Goal: Navigation & Orientation: Find specific page/section

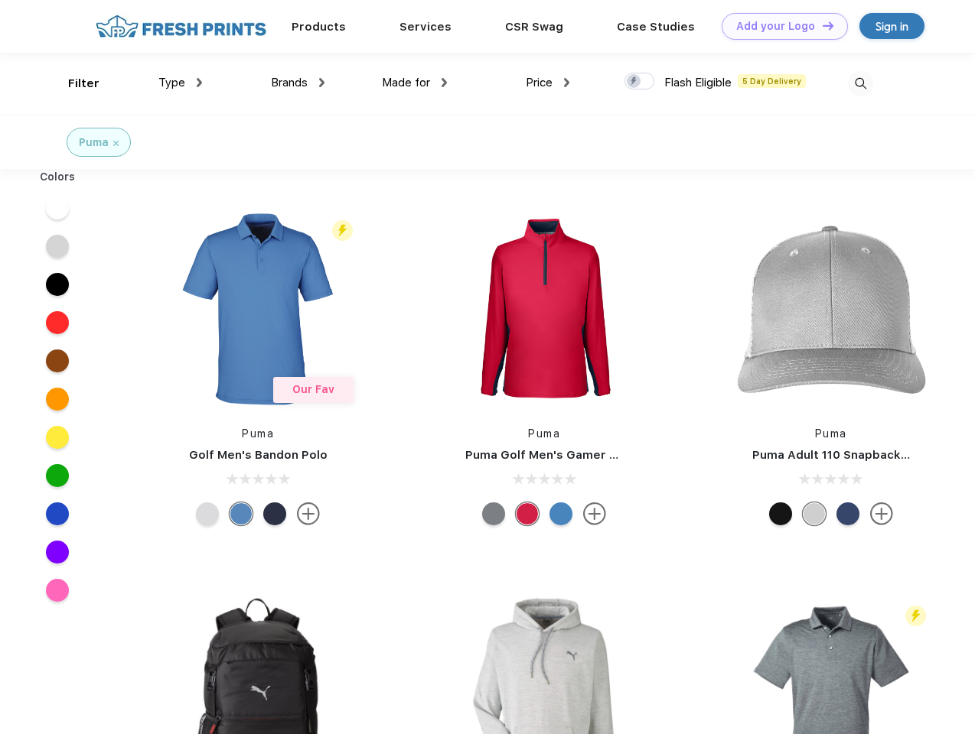
click at [779, 26] on link "Add your Logo Design Tool" at bounding box center [784, 26] width 126 height 27
click at [0, 0] on div "Design Tool" at bounding box center [0, 0] width 0 height 0
click at [821, 25] on link "Add your Logo Design Tool" at bounding box center [784, 26] width 126 height 27
click at [73, 83] on div "Filter" at bounding box center [83, 84] width 31 height 18
click at [181, 83] on span "Type" at bounding box center [171, 83] width 27 height 14
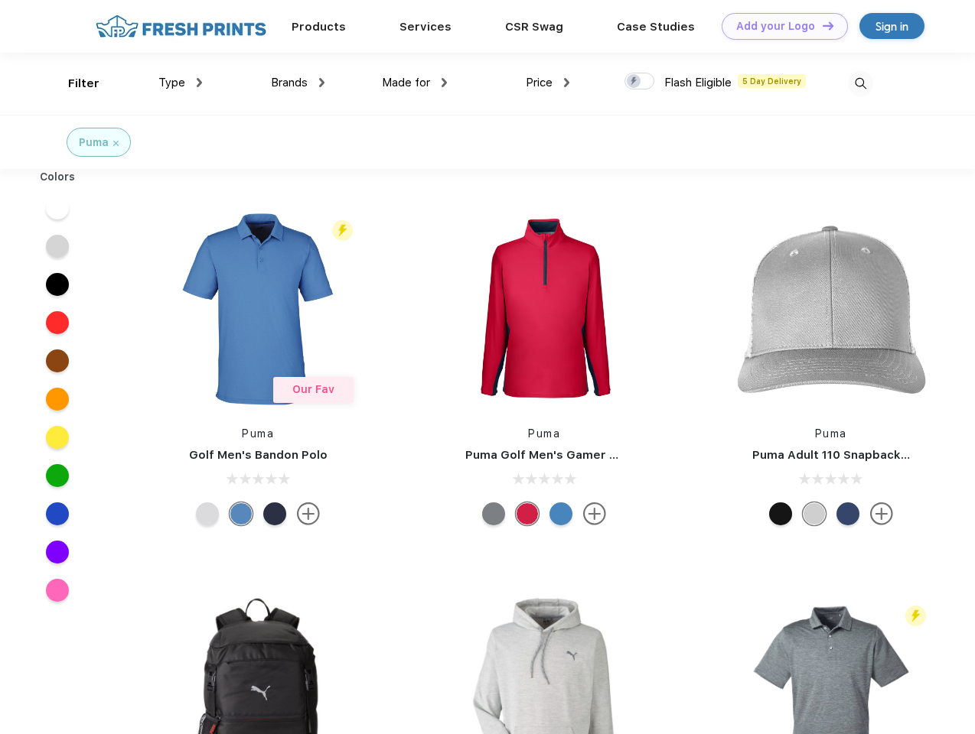
click at [298, 83] on span "Brands" at bounding box center [289, 83] width 37 height 14
click at [415, 83] on span "Made for" at bounding box center [406, 83] width 48 height 14
click at [548, 83] on span "Price" at bounding box center [539, 83] width 27 height 14
click at [640, 82] on div at bounding box center [639, 81] width 30 height 17
click at [634, 82] on input "checkbox" at bounding box center [629, 77] width 10 height 10
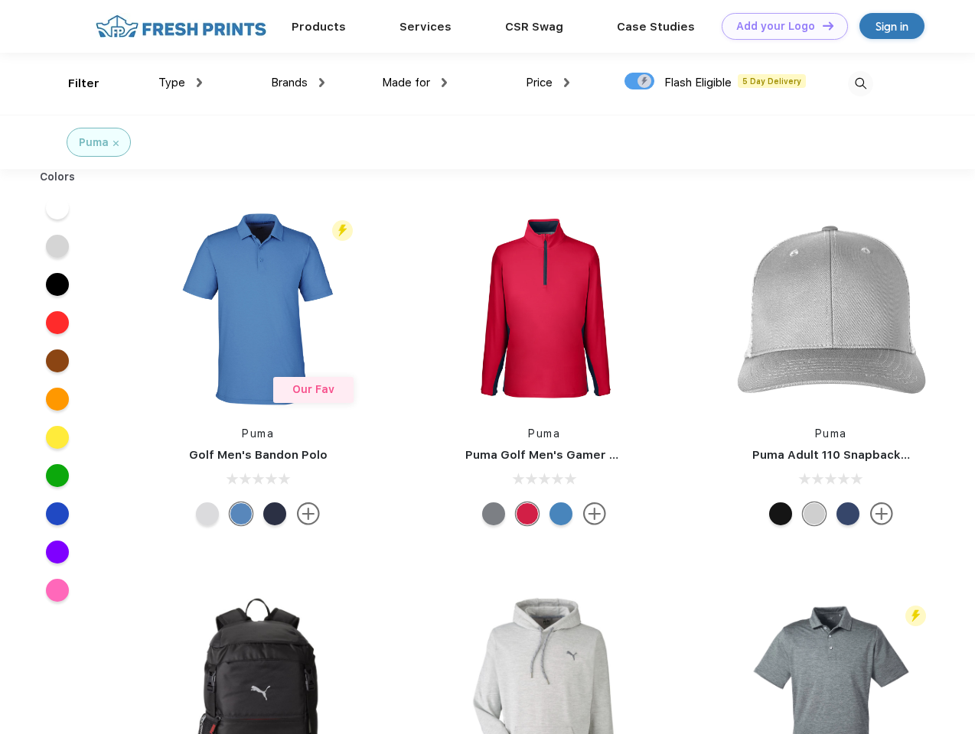
click at [860, 83] on img at bounding box center [860, 83] width 25 height 25
